Goal: Information Seeking & Learning: Learn about a topic

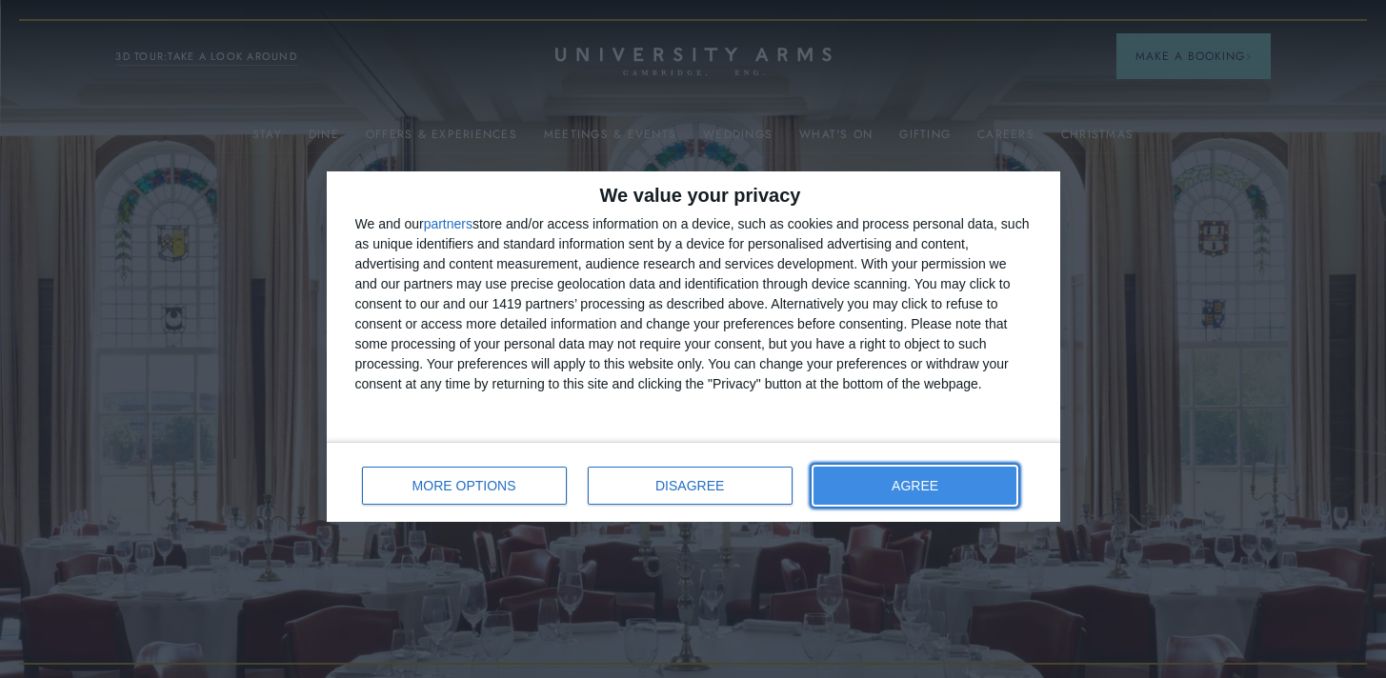
click at [854, 484] on button "AGREE" at bounding box center [916, 486] width 204 height 38
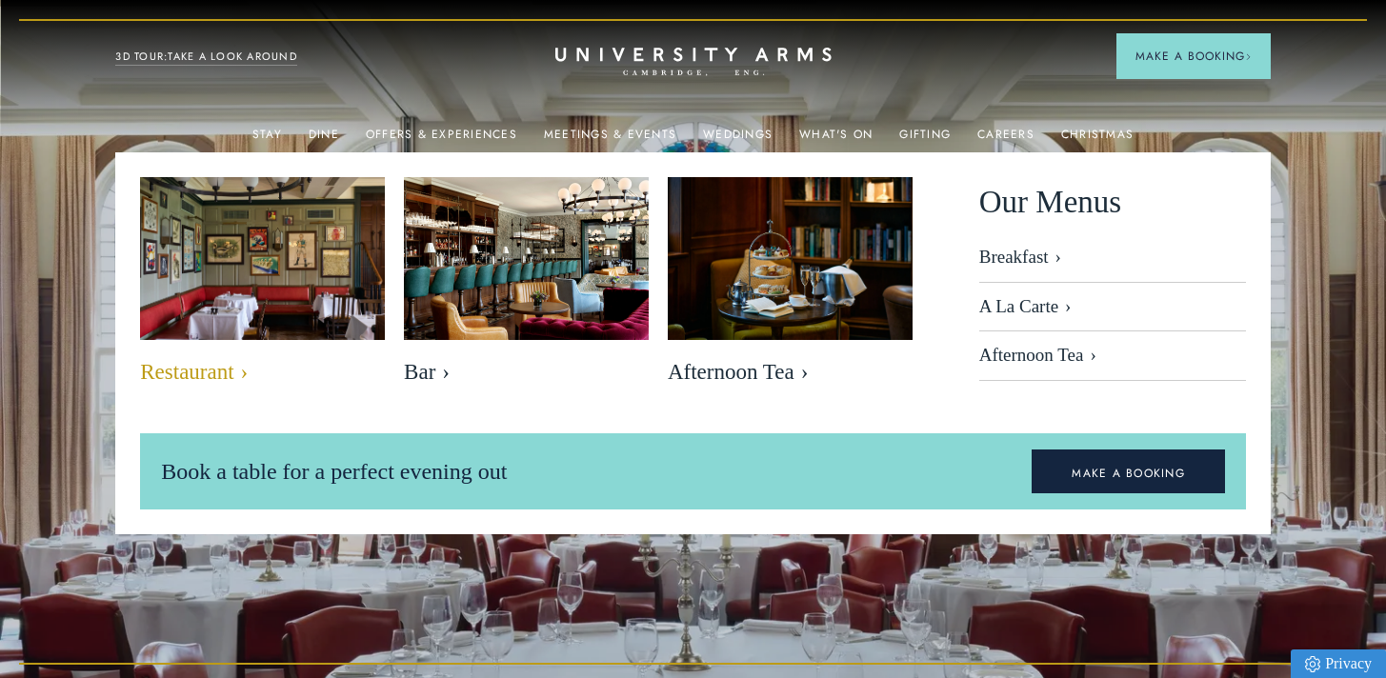
click at [284, 302] on img at bounding box center [262, 259] width 281 height 188
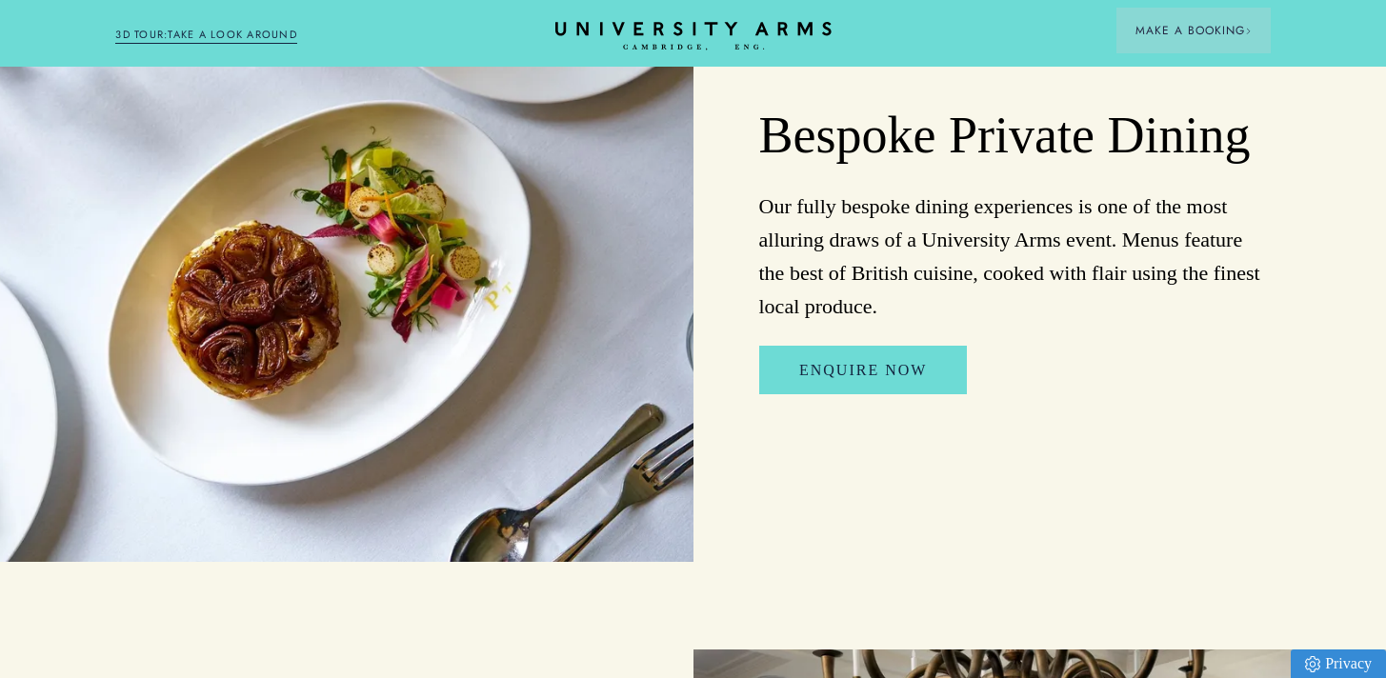
scroll to position [1688, 0]
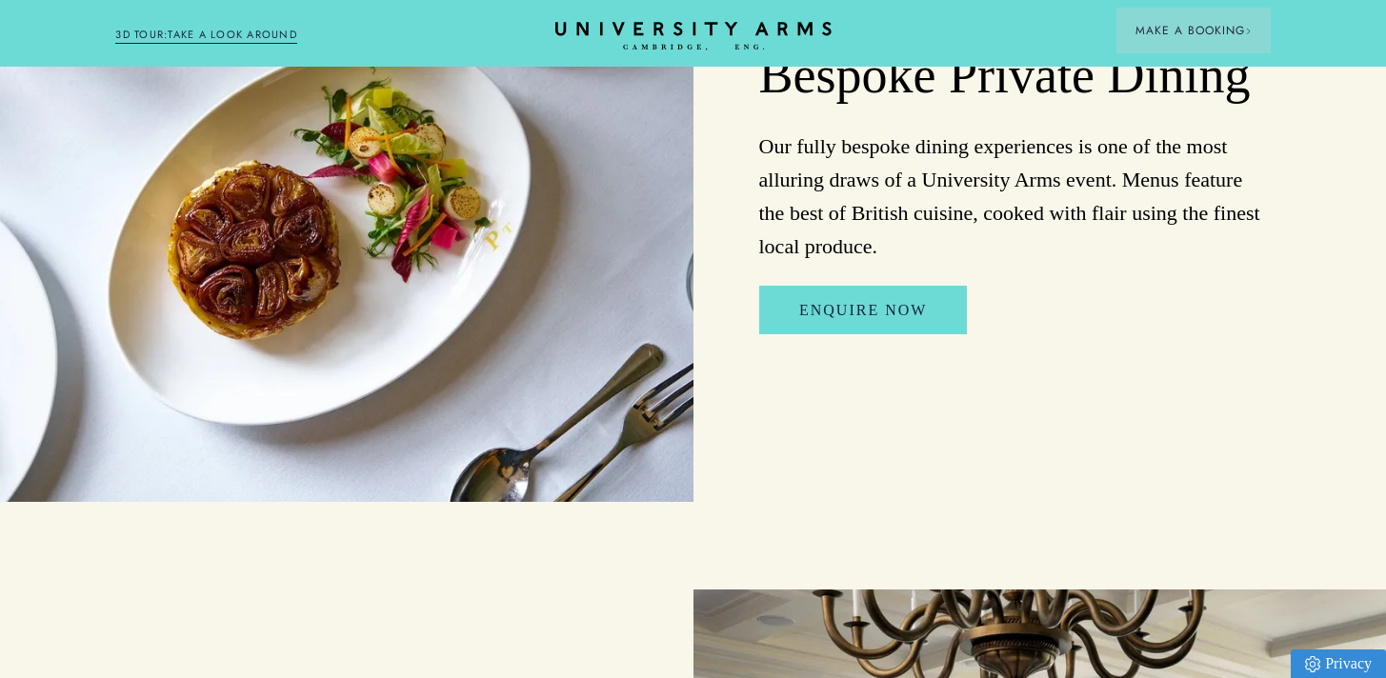
click at [1046, 264] on p "Our fully bespoke dining experiences is one of the most alluring draws of a Uni…" at bounding box center [1015, 197] width 512 height 134
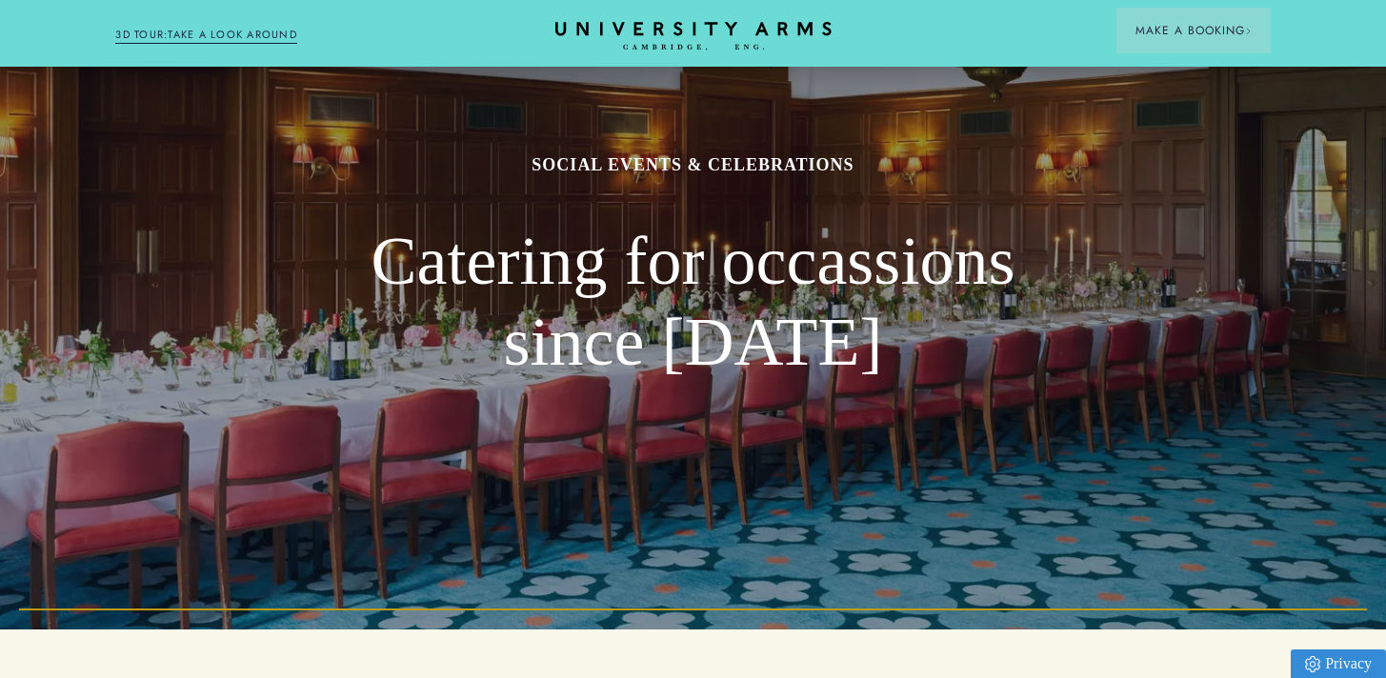
scroll to position [49, 0]
